Goal: Obtain resource: Obtain resource

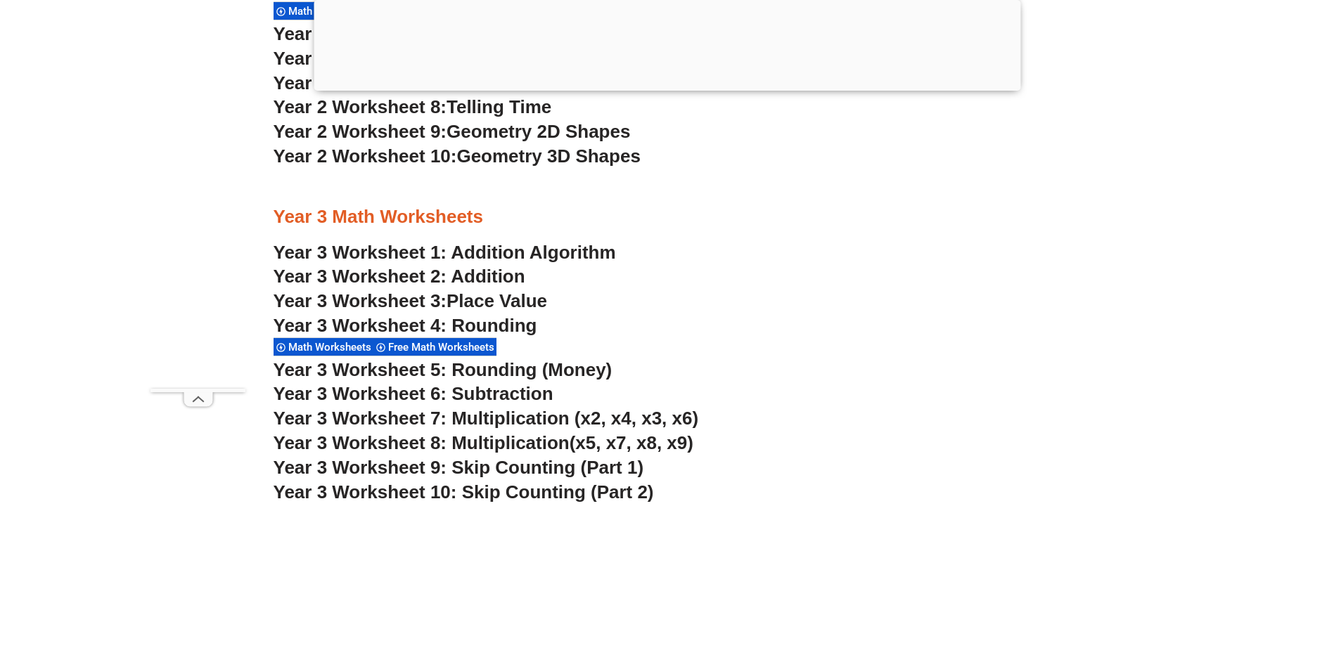
scroll to position [1969, 0]
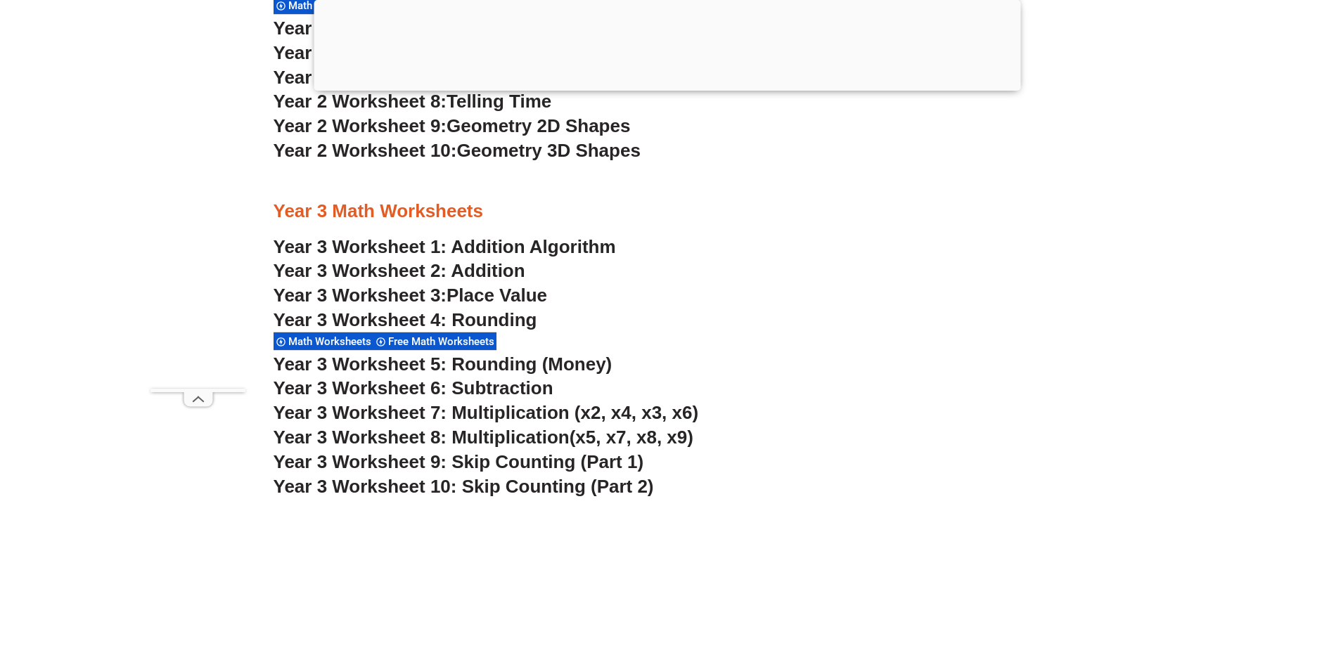
click at [492, 289] on span "Place Value" at bounding box center [497, 295] width 101 height 21
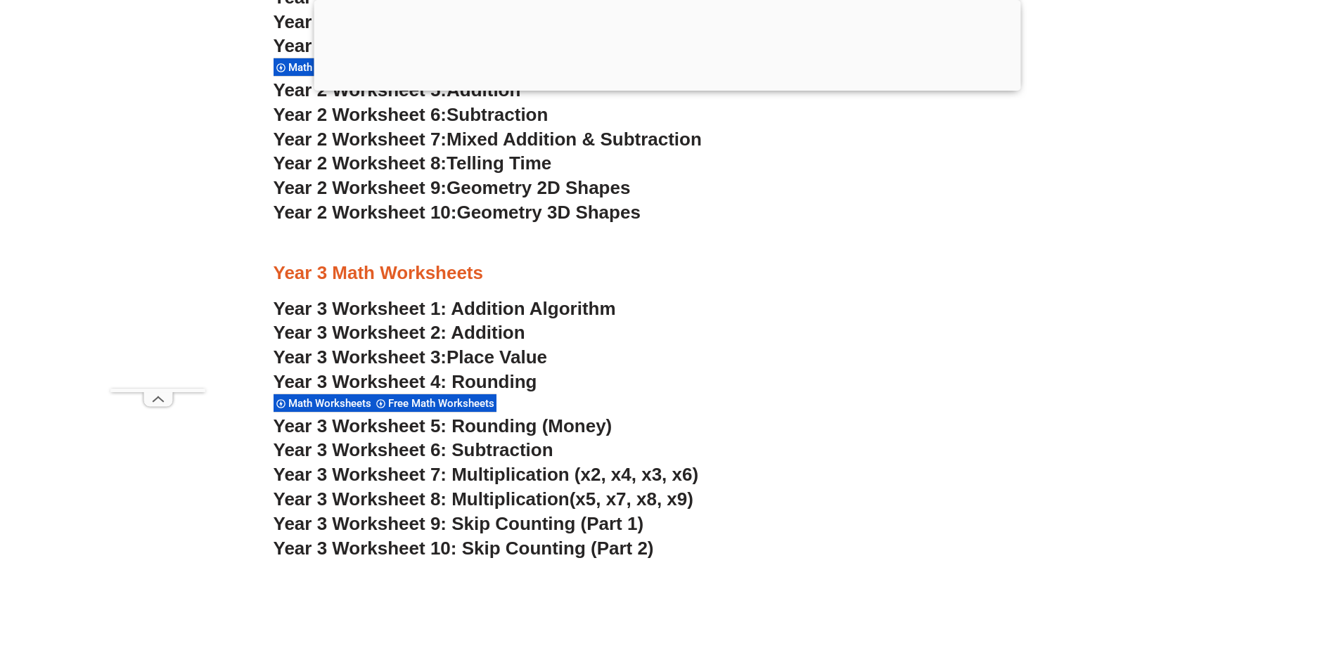
scroll to position [2039, 0]
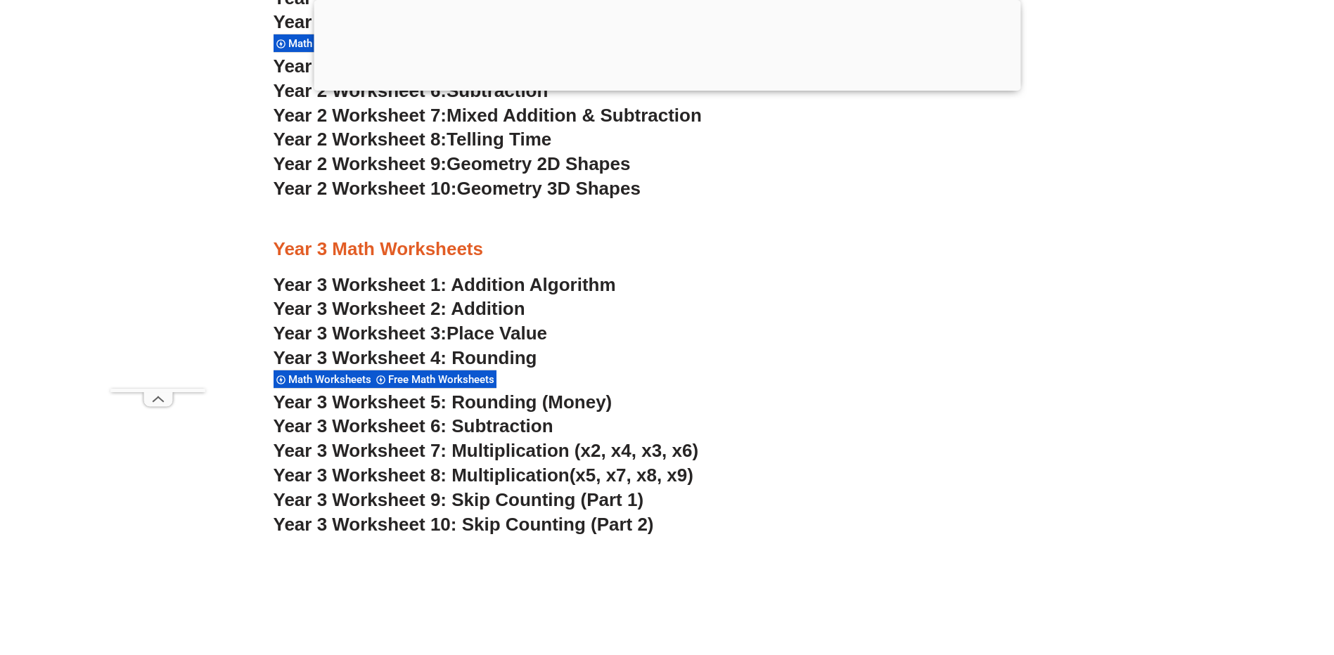
click at [461, 139] on span "Telling Time" at bounding box center [499, 139] width 105 height 21
click at [489, 305] on link "Year 3 Worksheet 2: Addition" at bounding box center [400, 308] width 252 height 21
click at [517, 327] on span "Place Value" at bounding box center [497, 333] width 101 height 21
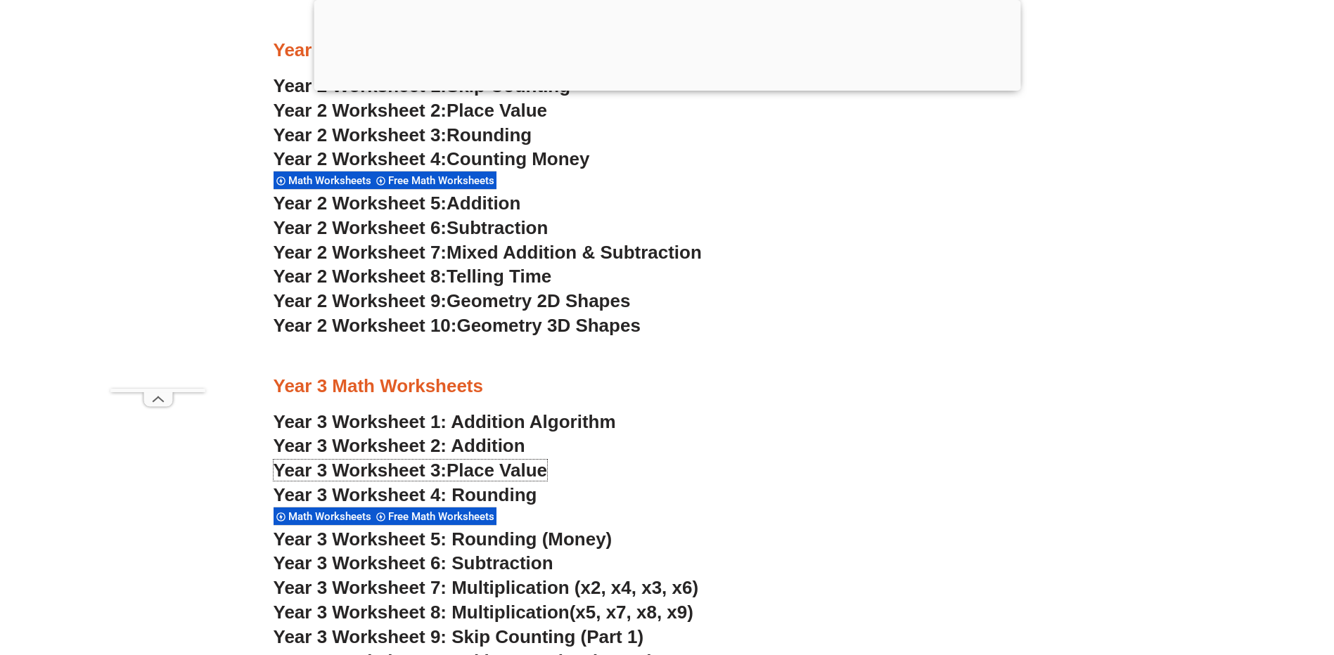
scroll to position [1899, 0]
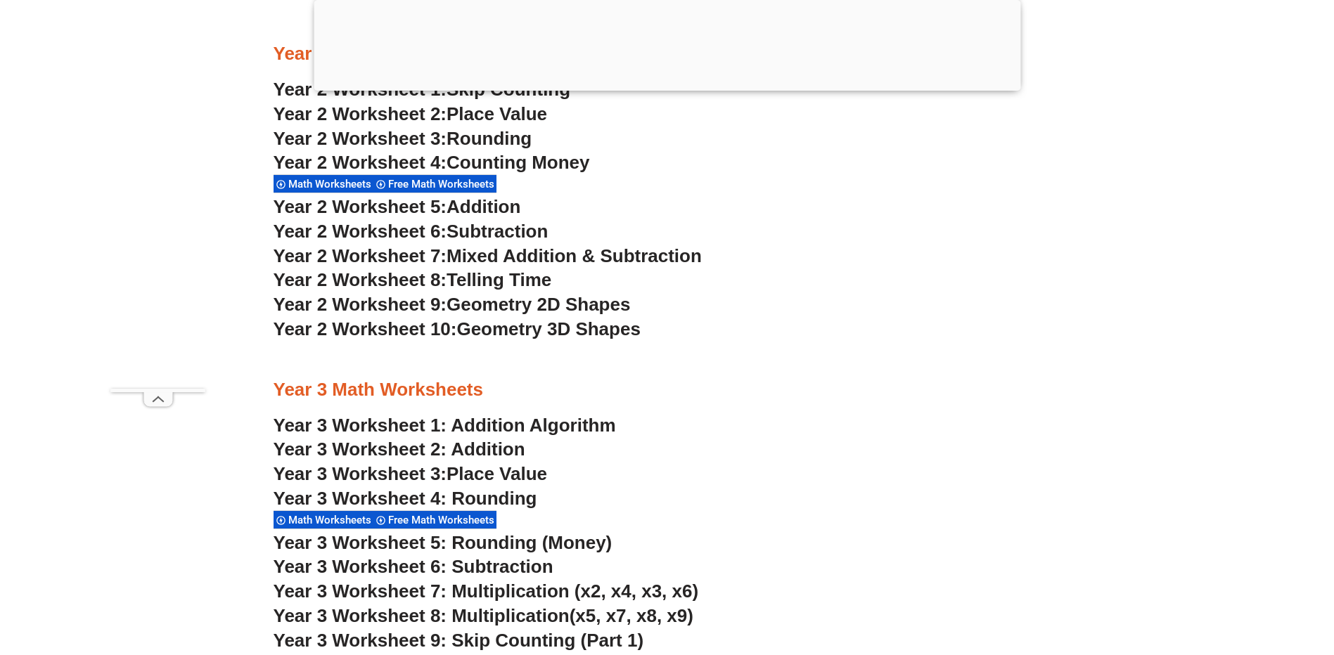
click at [499, 255] on span "Mixed Addition & Subtraction" at bounding box center [574, 255] width 255 height 21
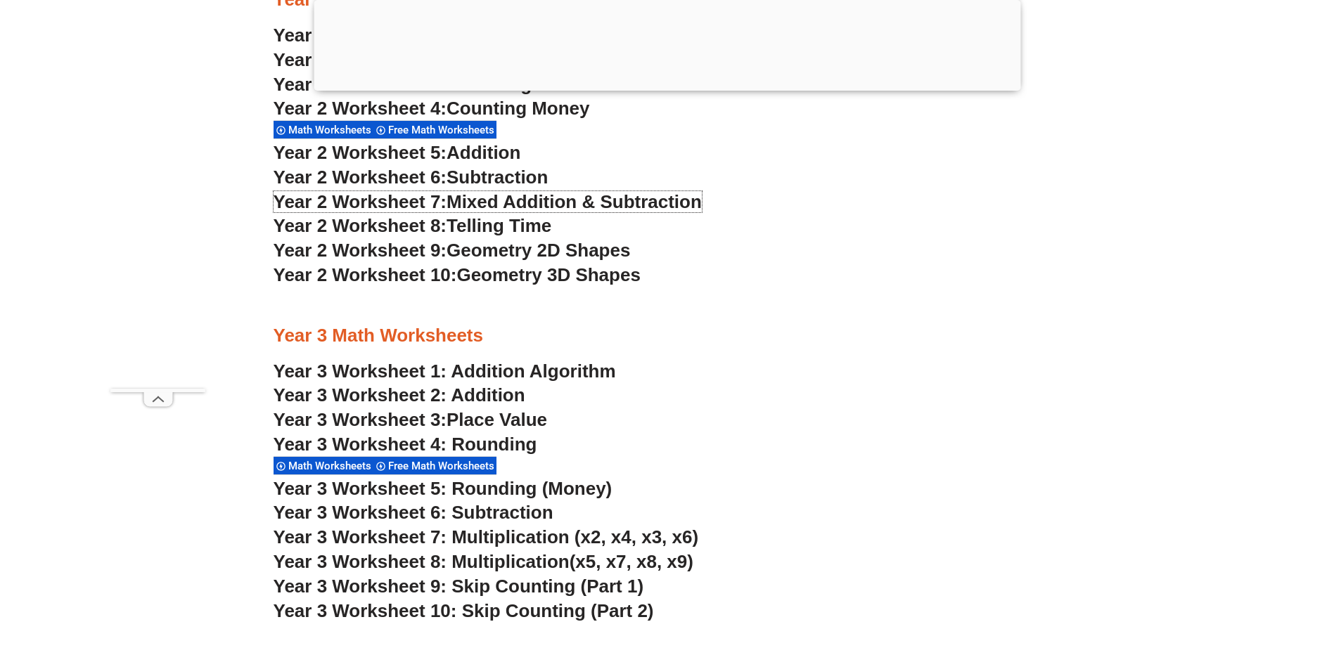
scroll to position [2039, 0]
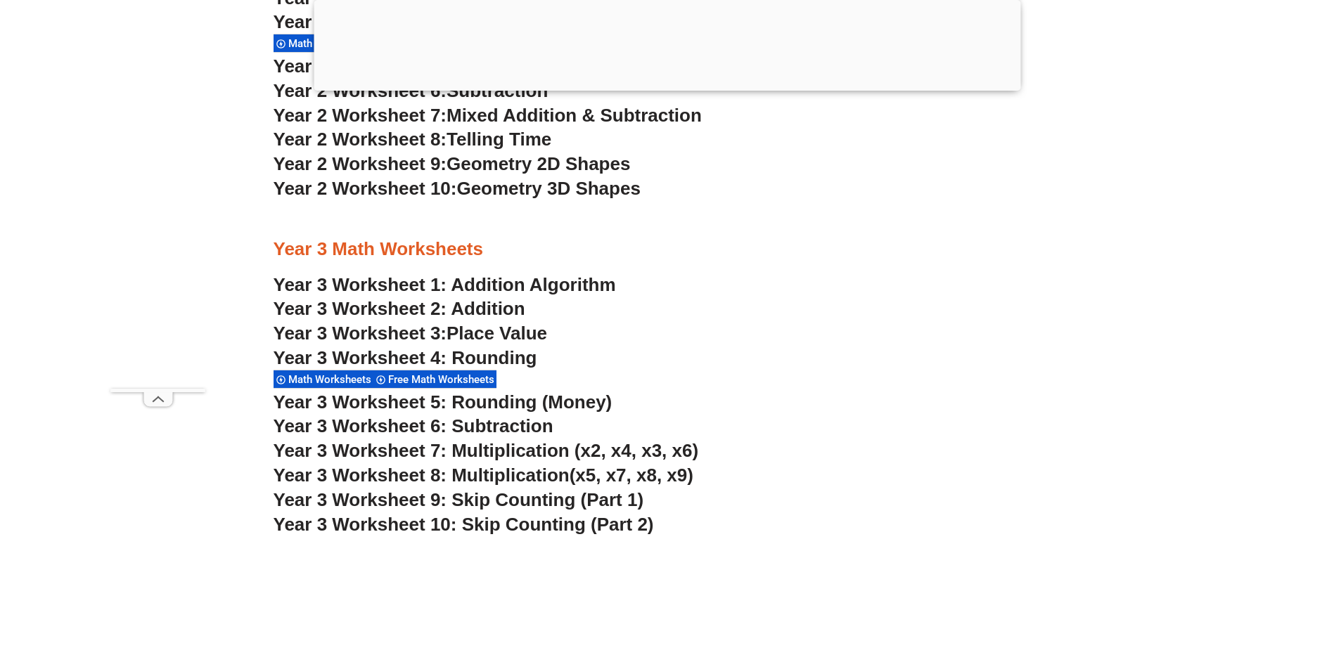
click at [417, 305] on link "Year 3 Worksheet 2: Addition" at bounding box center [400, 308] width 252 height 21
click at [507, 283] on link "Year 3 Worksheet 1: Addition Algorithm" at bounding box center [445, 284] width 342 height 21
click at [495, 330] on span "Place Value" at bounding box center [497, 333] width 101 height 21
click at [482, 309] on link "Year 3 Worksheet 2: Addition" at bounding box center [400, 308] width 252 height 21
